Goal: Information Seeking & Learning: Stay updated

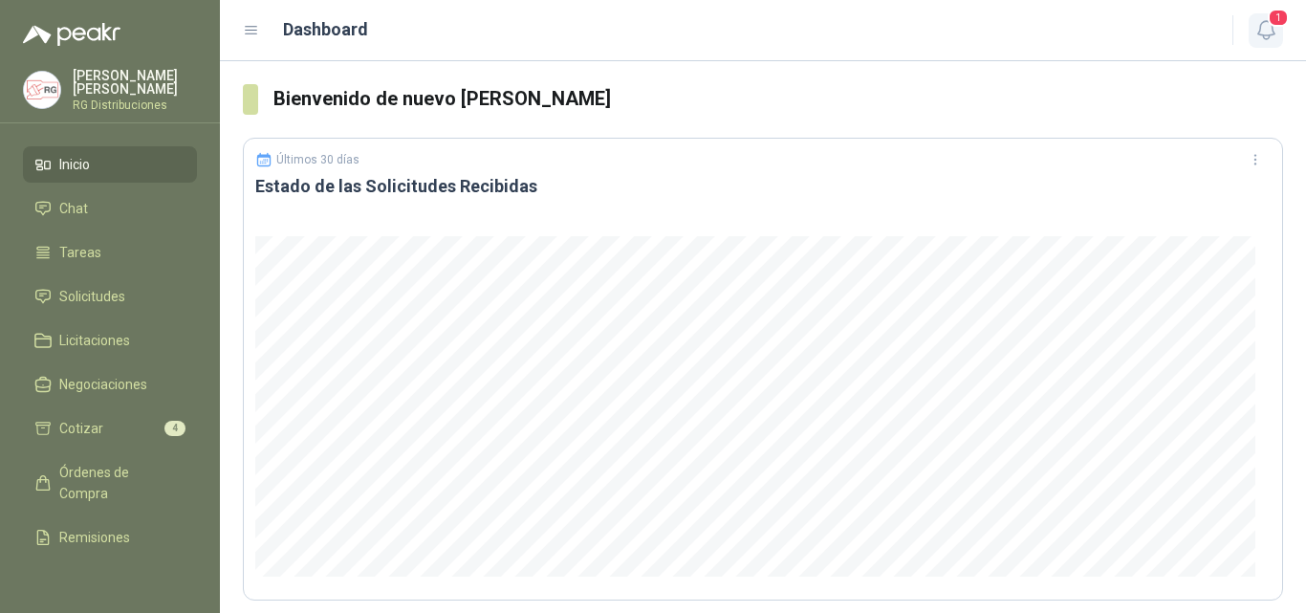
click at [1275, 31] on icon "button" at bounding box center [1266, 30] width 24 height 24
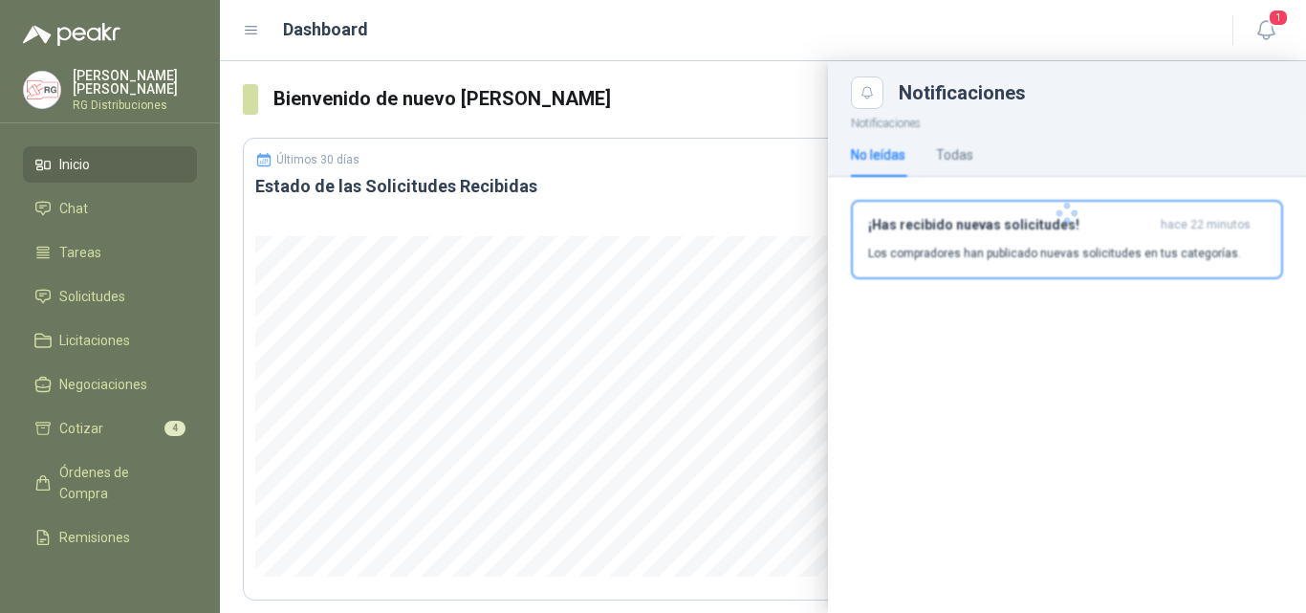
click at [1137, 254] on p "Los compradores han publicado nuevas solicitudes en tus categorías." at bounding box center [1054, 253] width 373 height 17
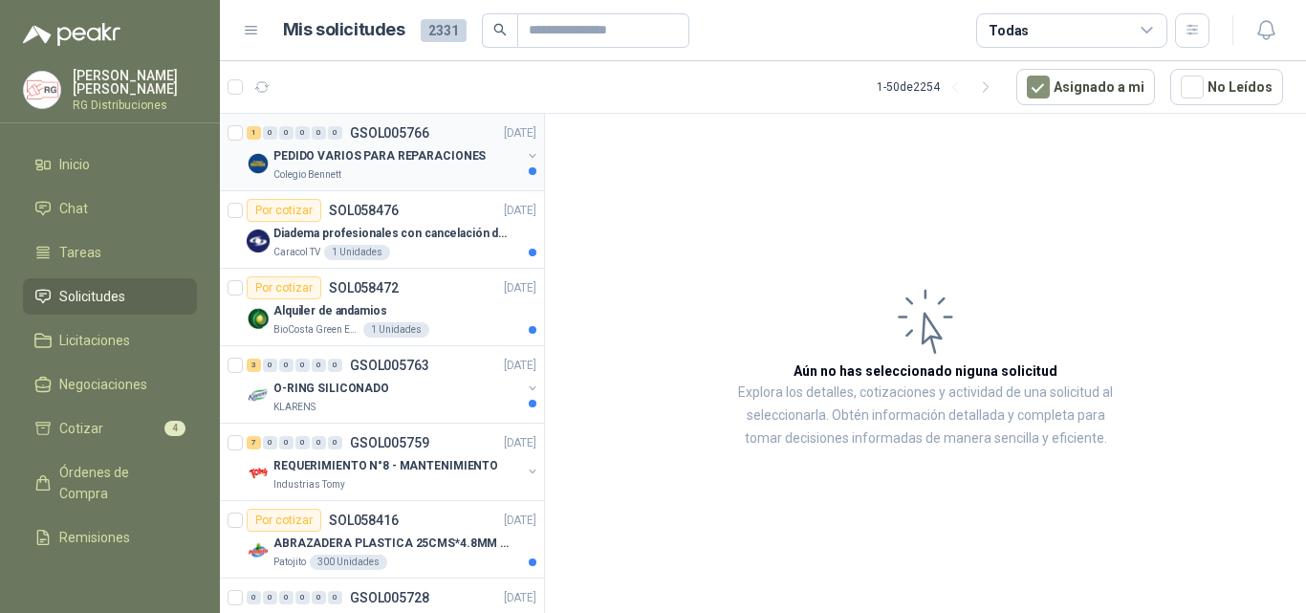
click at [376, 158] on p "PEDIDO VARIOS PARA REPARACIONES" at bounding box center [379, 156] width 212 height 18
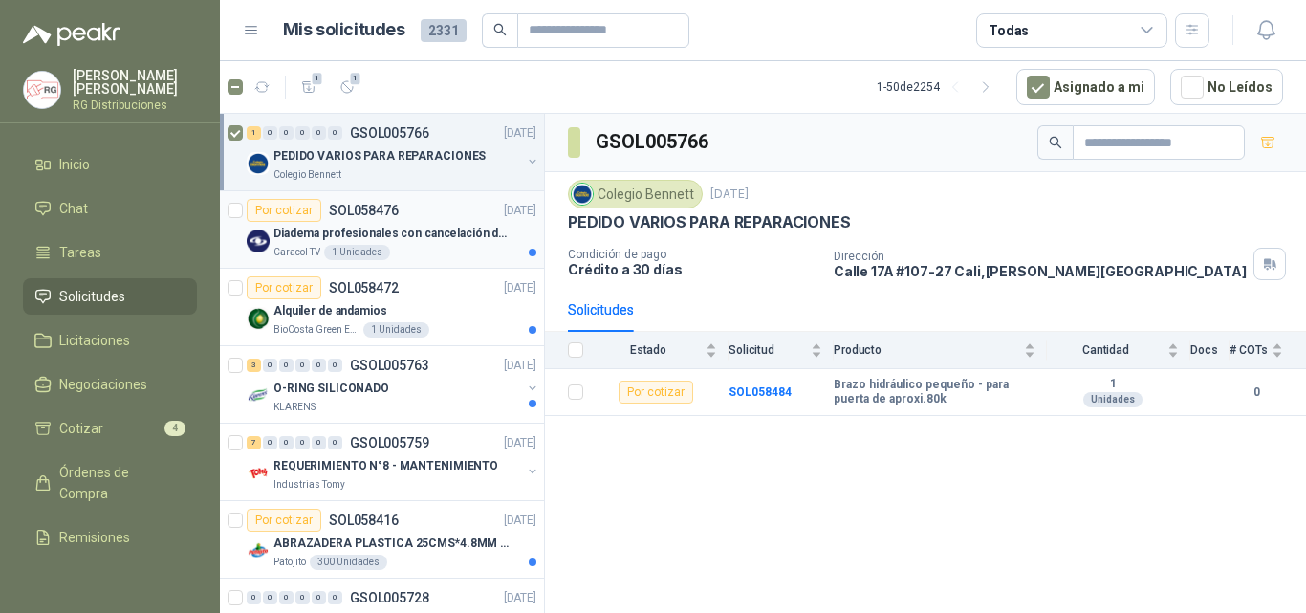
click at [452, 244] on div "Diadema profesionales con cancelación de ruido en micrófono" at bounding box center [404, 233] width 263 height 23
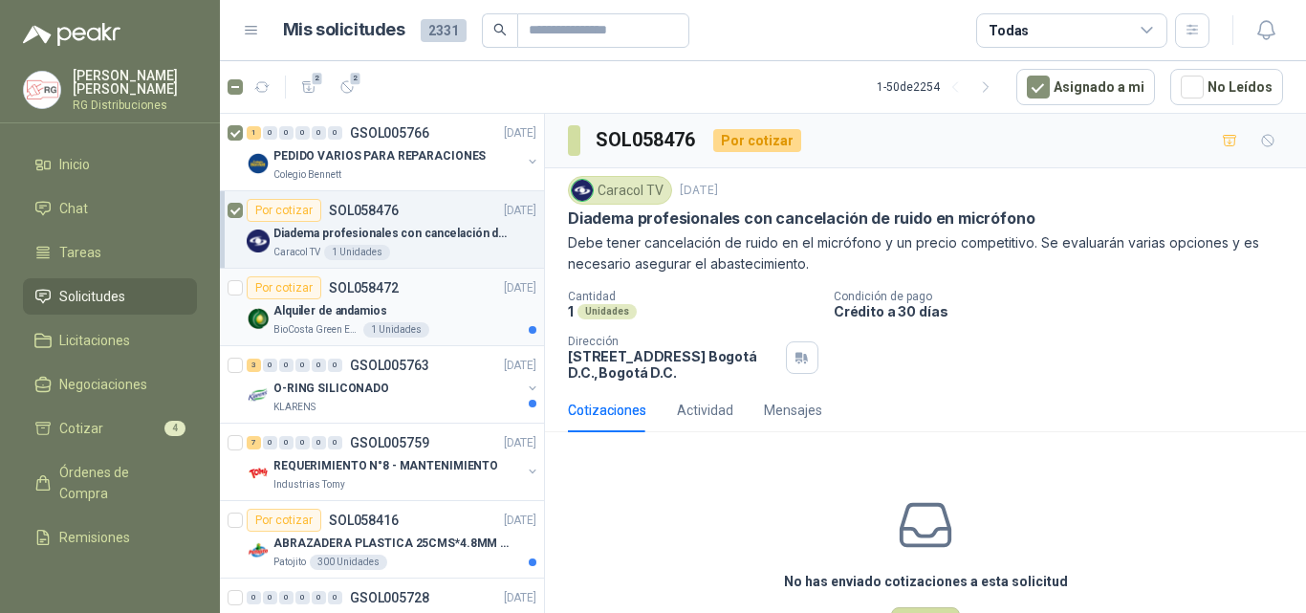
click at [399, 308] on div "Alquiler de andamios" at bounding box center [404, 310] width 263 height 23
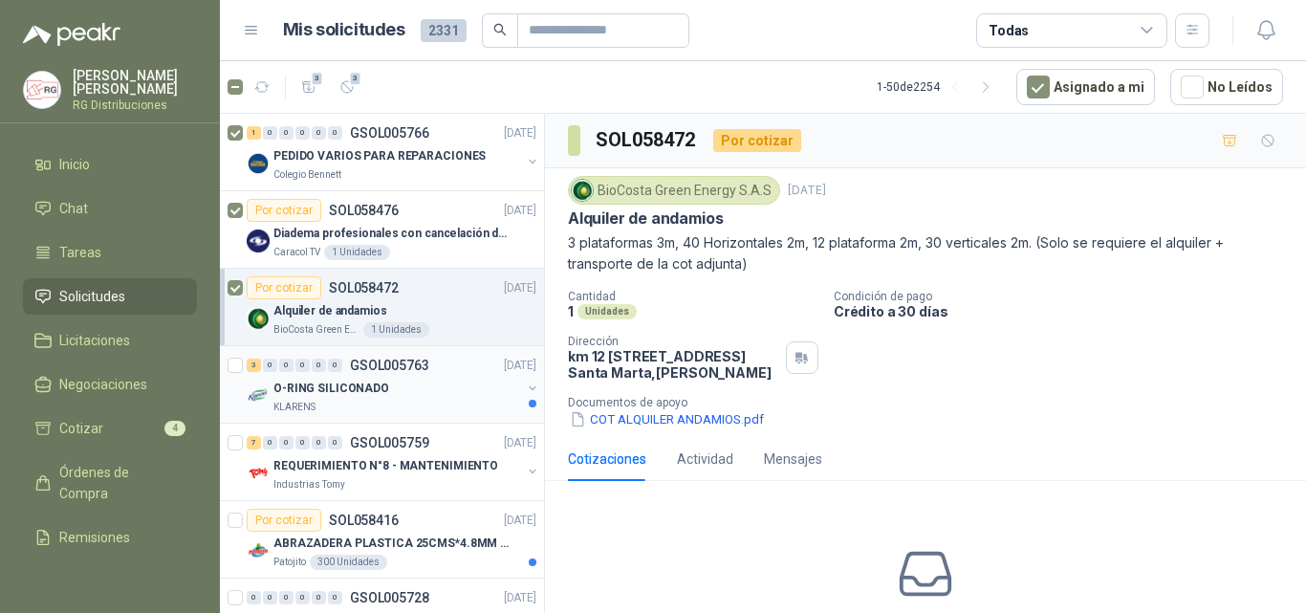
click at [438, 401] on div "KLARENS" at bounding box center [397, 407] width 248 height 15
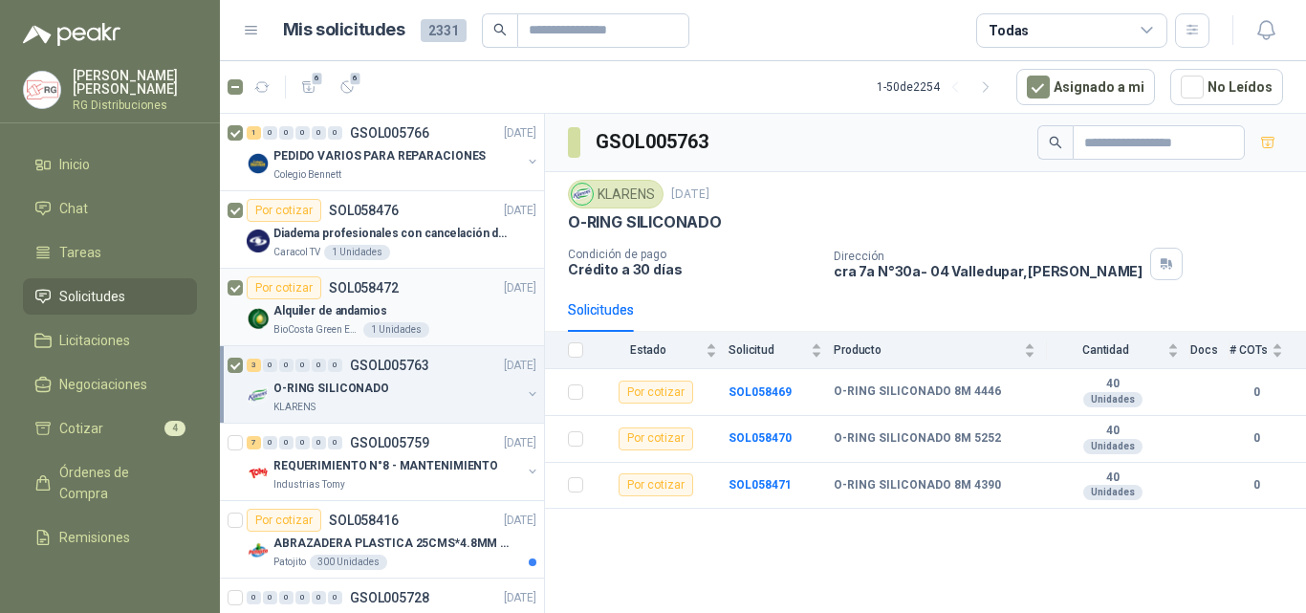
scroll to position [96, 0]
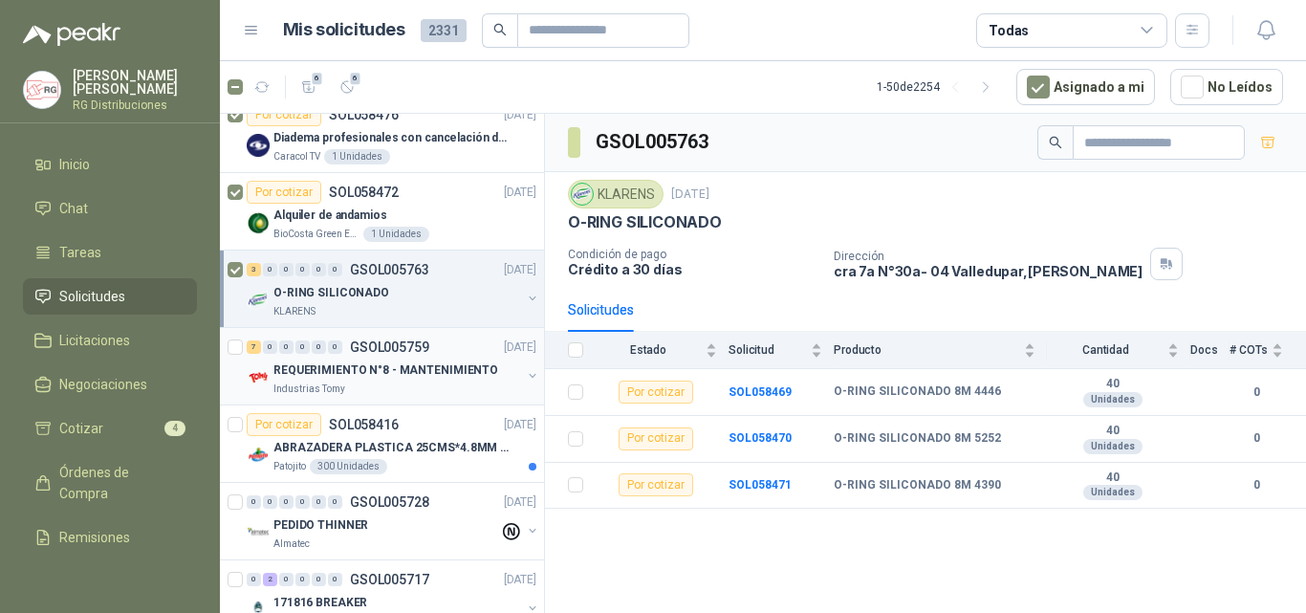
click at [447, 384] on div "Industrias Tomy" at bounding box center [397, 388] width 248 height 15
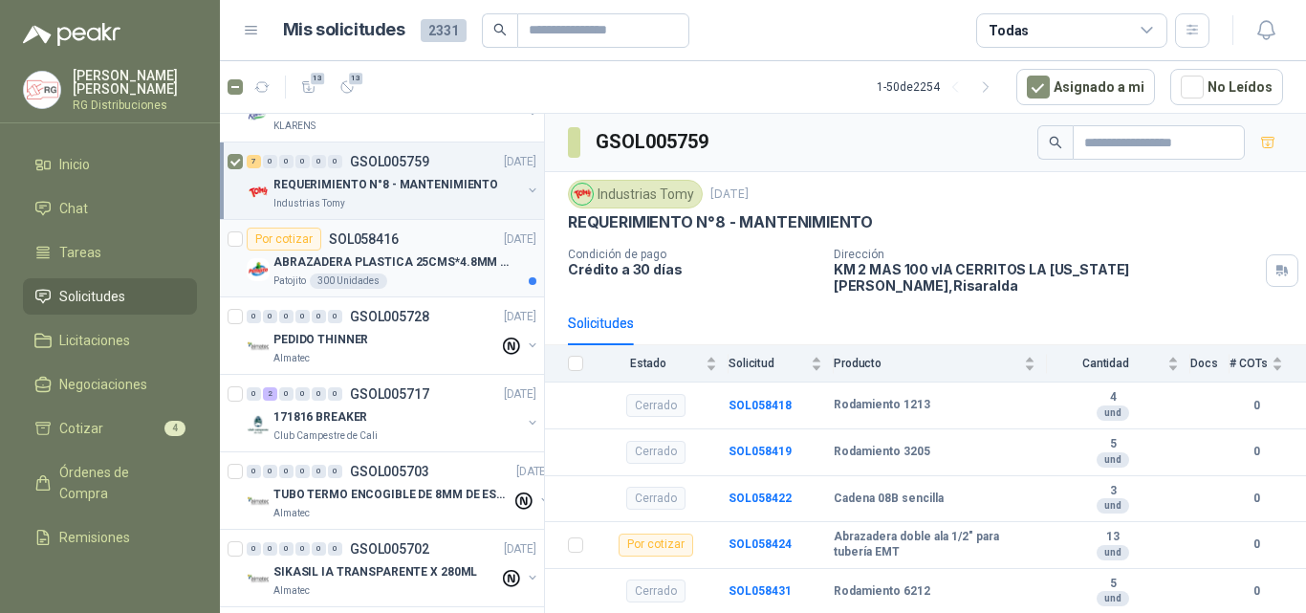
scroll to position [287, 0]
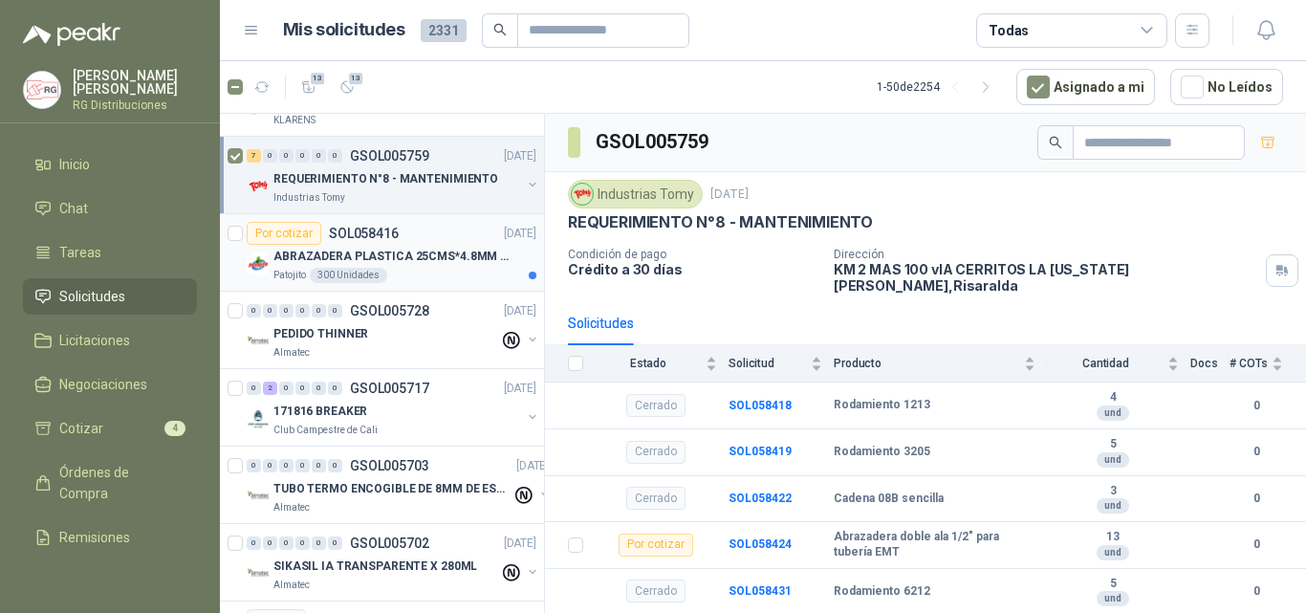
click at [423, 272] on div "Patojito 300 Unidades" at bounding box center [404, 275] width 263 height 15
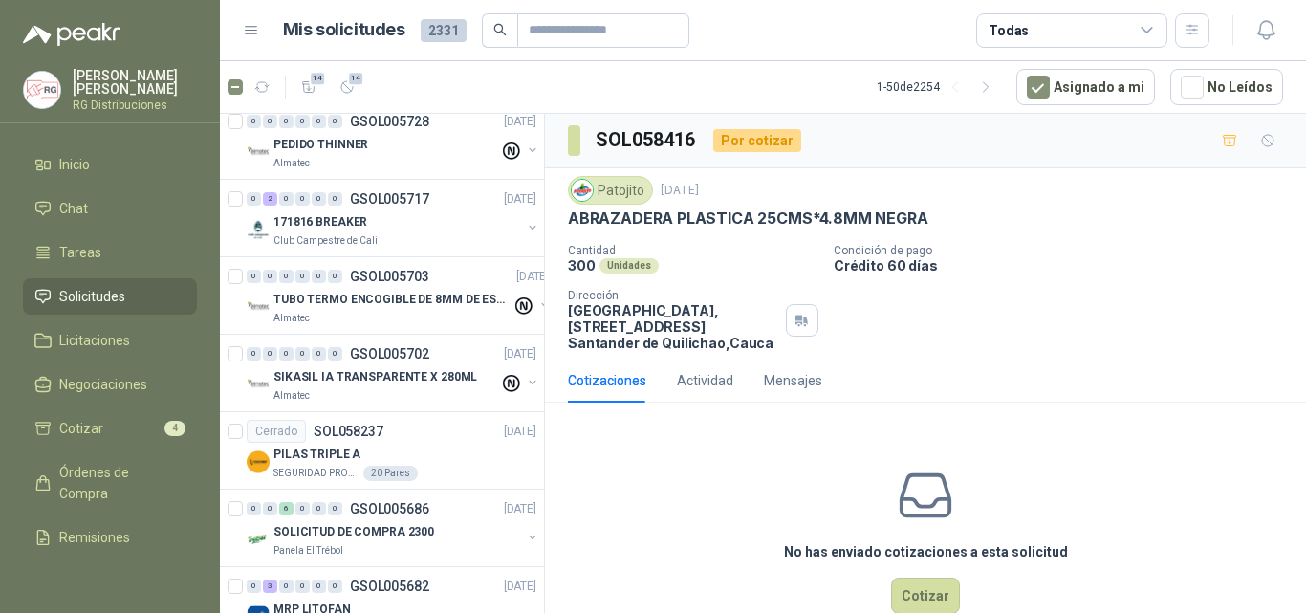
scroll to position [191, 0]
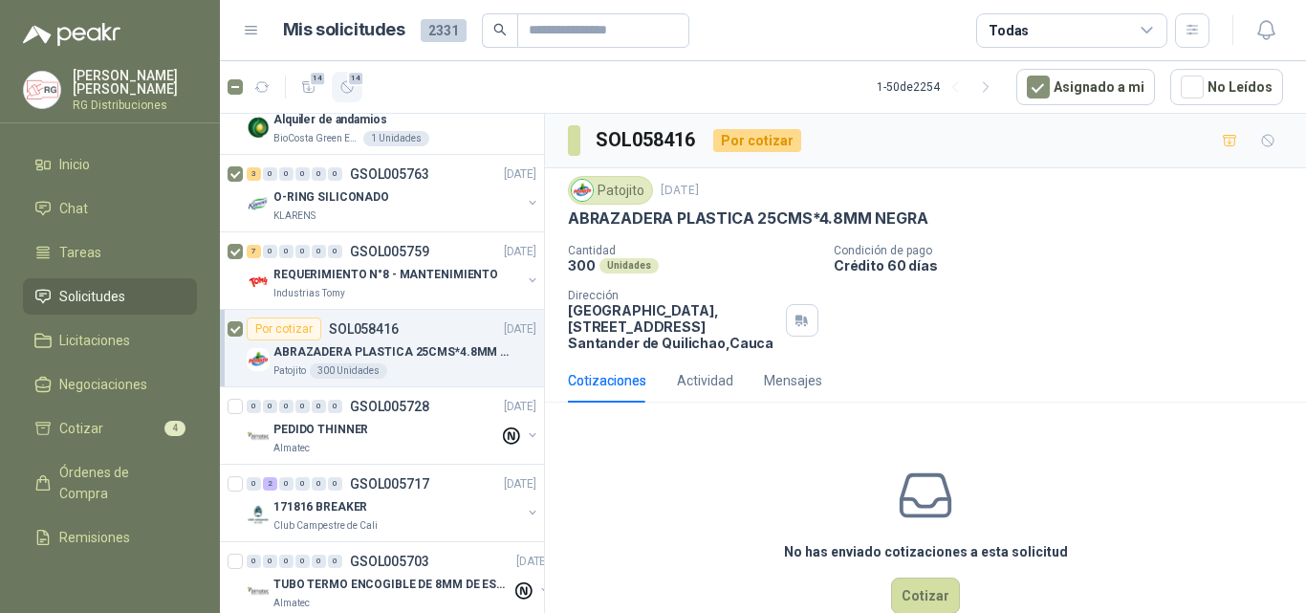
click at [349, 83] on span "14" at bounding box center [356, 78] width 18 height 15
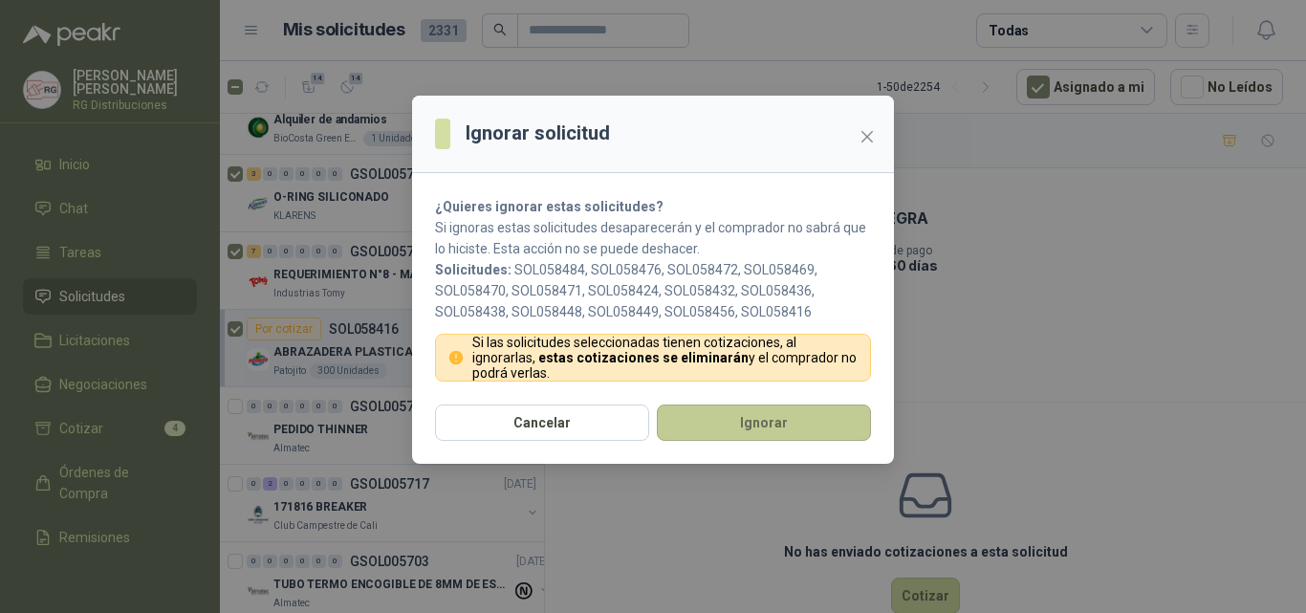
click at [717, 429] on button "Ignorar" at bounding box center [764, 422] width 214 height 36
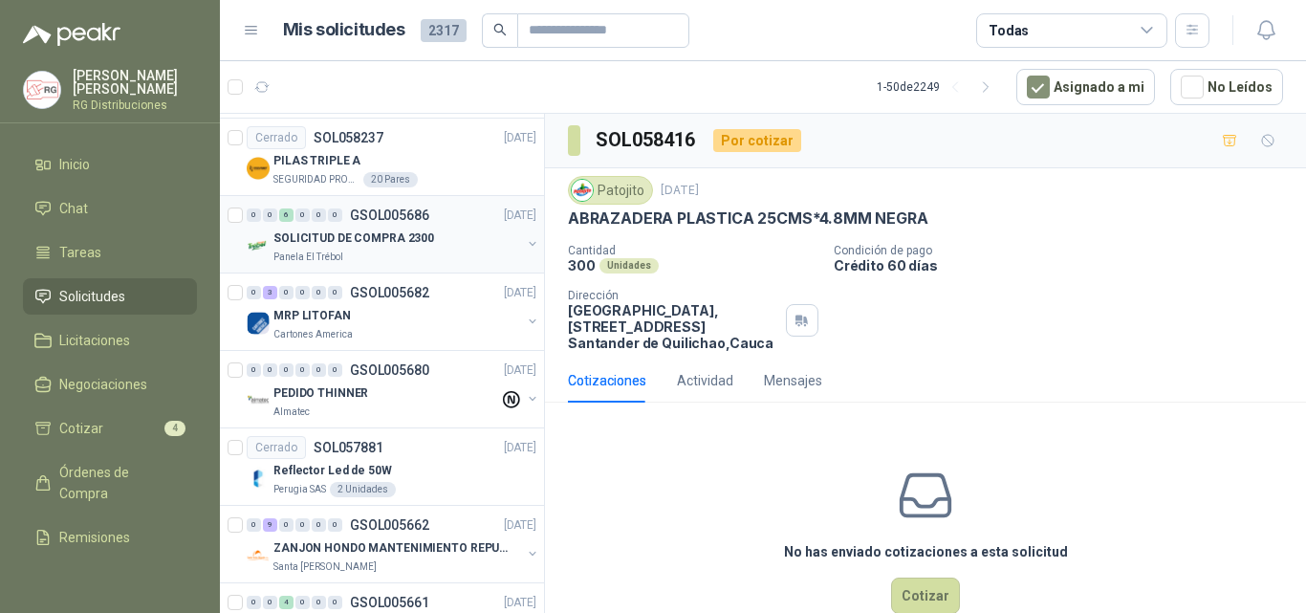
scroll to position [0, 0]
